Goal: Task Accomplishment & Management: Manage account settings

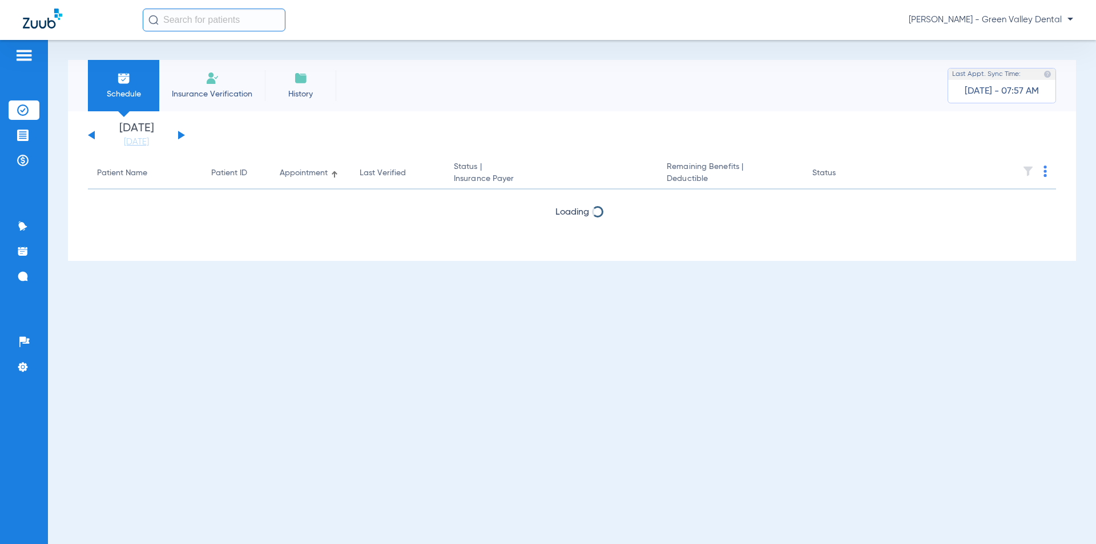
click at [182, 135] on button at bounding box center [181, 135] width 7 height 9
click at [90, 132] on div "[DATE] [DATE] [DATE] [DATE] [DATE] [DATE] [DATE] [DATE] [DATE] [DATE] [DATE] [D…" at bounding box center [136, 135] width 97 height 25
click at [90, 136] on button at bounding box center [91, 135] width 7 height 9
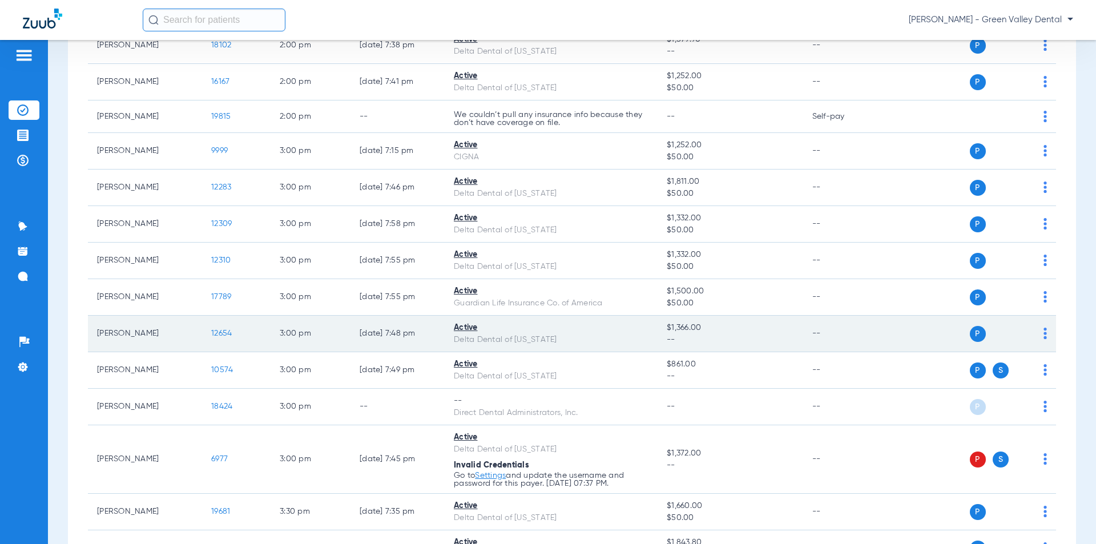
scroll to position [1772, 0]
